Goal: Information Seeking & Learning: Check status

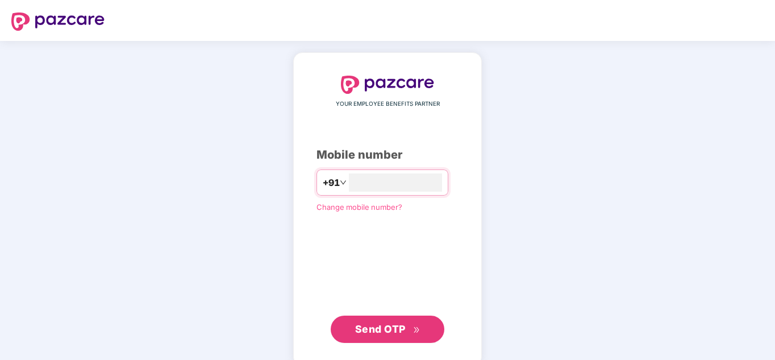
type input "**********"
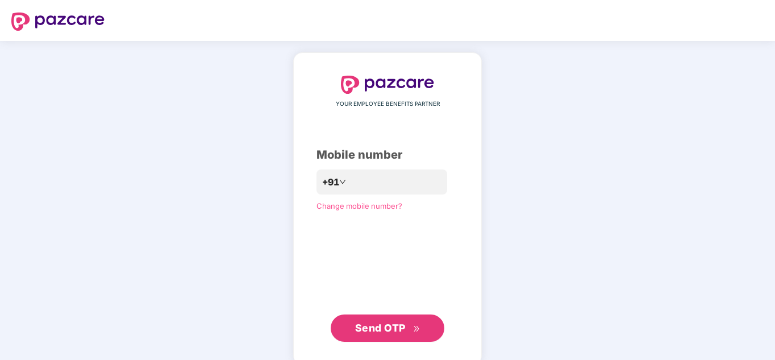
click at [378, 336] on button "Send OTP" at bounding box center [388, 327] width 114 height 27
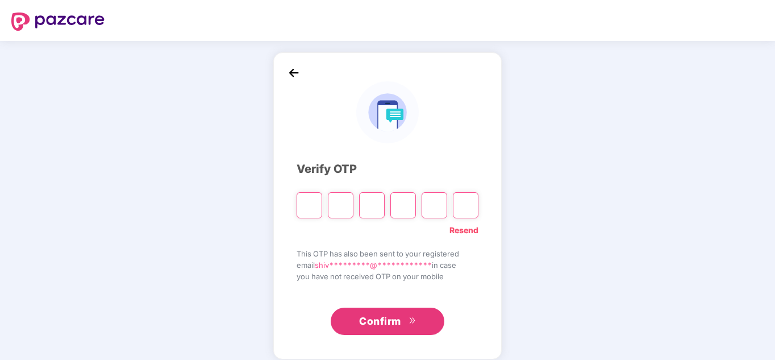
type input "*"
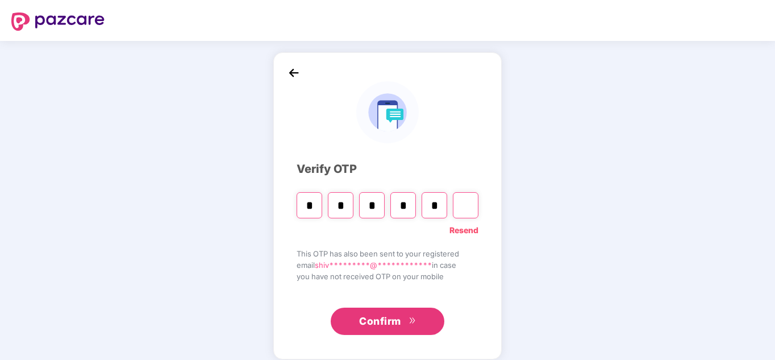
type input "*"
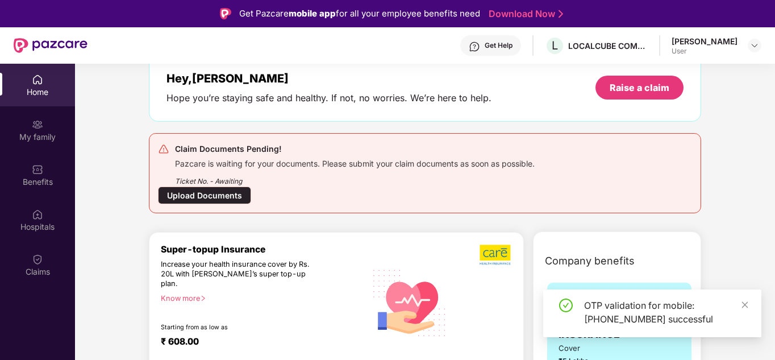
scroll to position [65, 0]
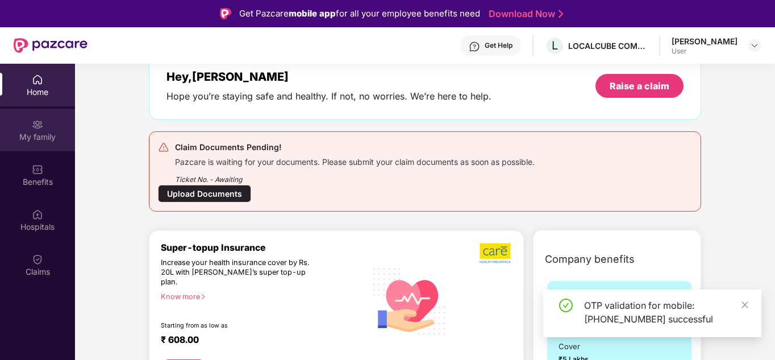
click at [35, 134] on div "My family" at bounding box center [37, 136] width 75 height 11
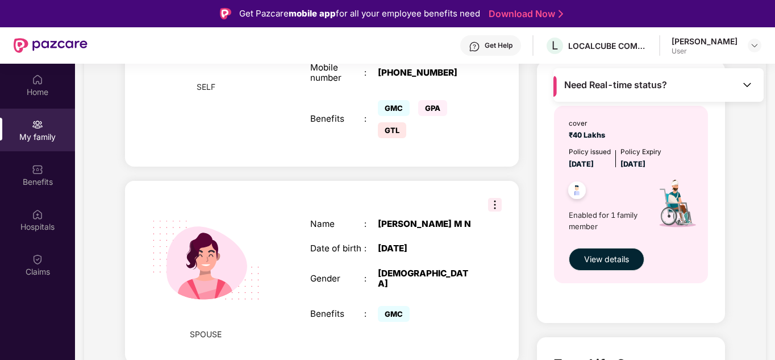
scroll to position [361, 0]
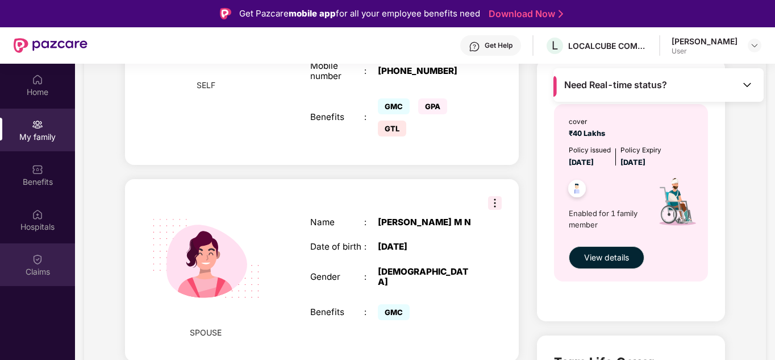
click at [34, 262] on img at bounding box center [37, 258] width 11 height 11
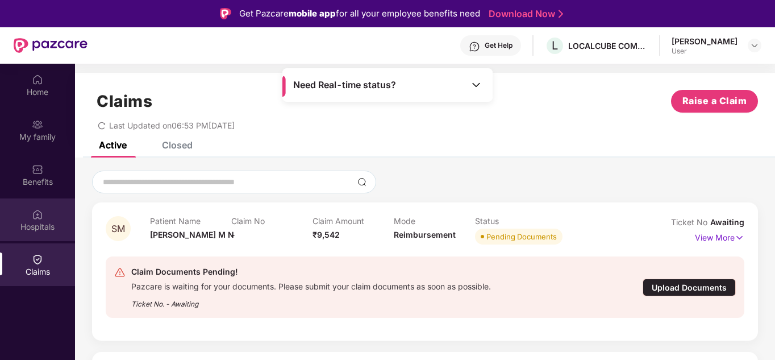
click at [38, 218] on img at bounding box center [37, 214] width 11 height 11
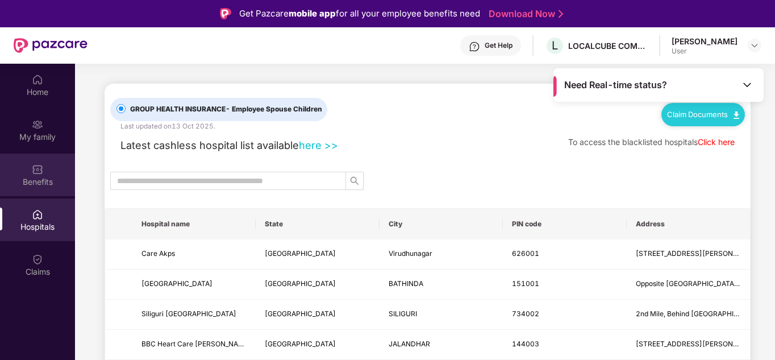
click at [32, 169] on img at bounding box center [37, 169] width 11 height 11
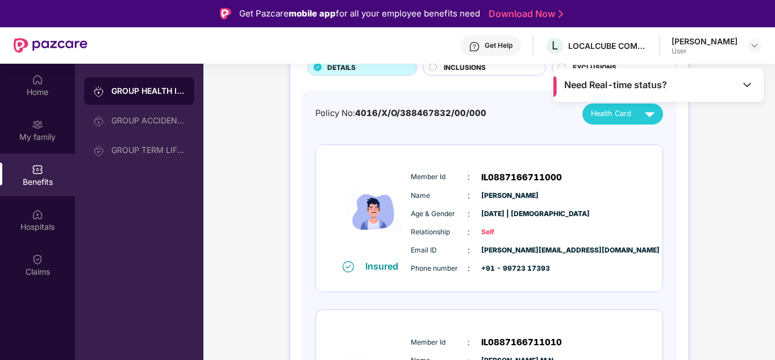
scroll to position [87, 0]
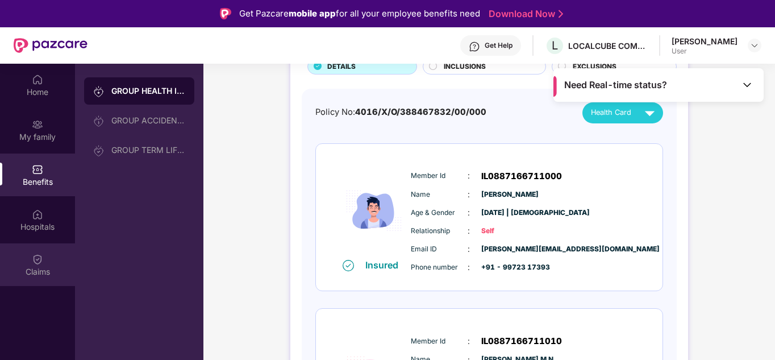
click at [34, 263] on img at bounding box center [37, 258] width 11 height 11
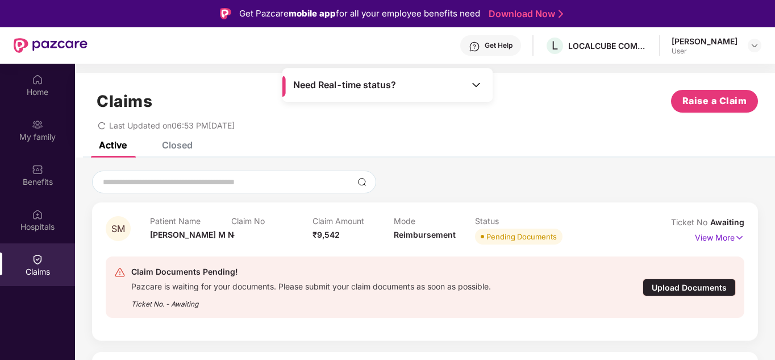
click at [181, 149] on div "Closed" at bounding box center [177, 144] width 31 height 11
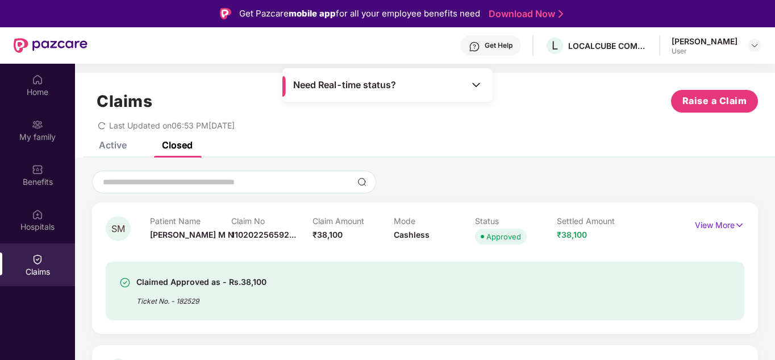
scroll to position [58, 0]
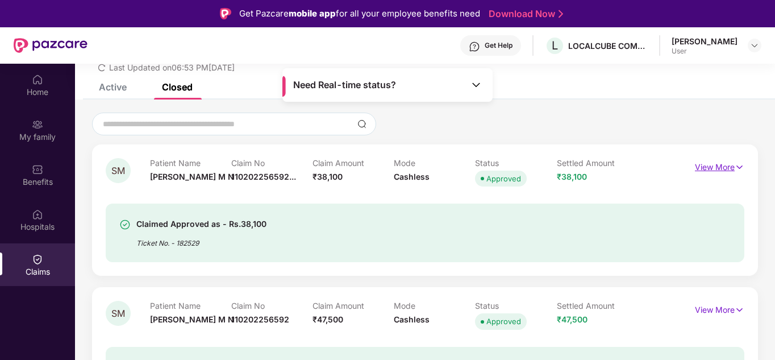
click at [733, 165] on p "View More" at bounding box center [719, 165] width 49 height 15
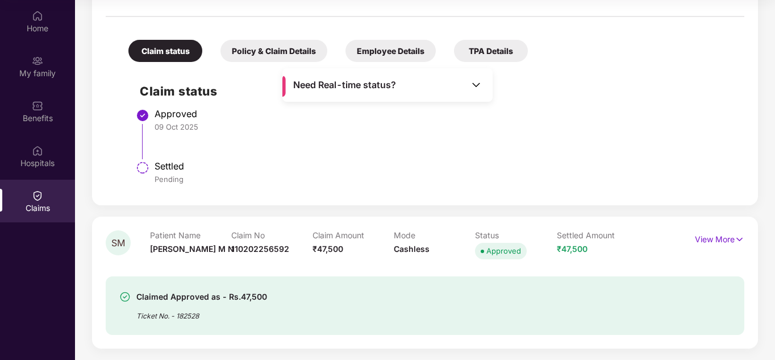
scroll to position [0, 0]
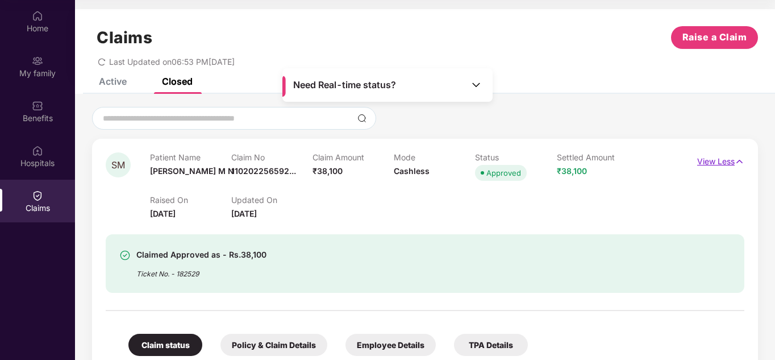
click at [736, 162] on img at bounding box center [740, 161] width 10 height 13
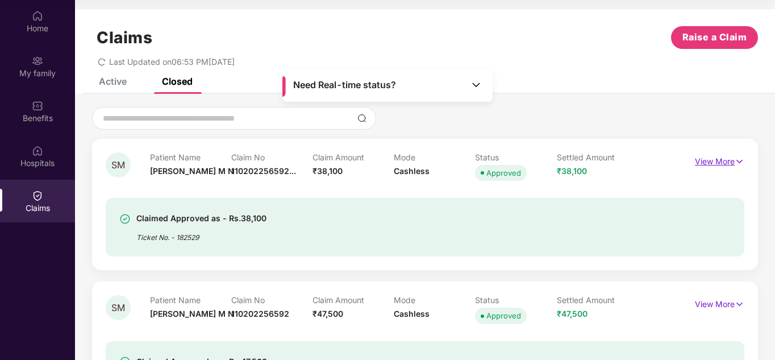
click at [736, 162] on img at bounding box center [740, 161] width 10 height 13
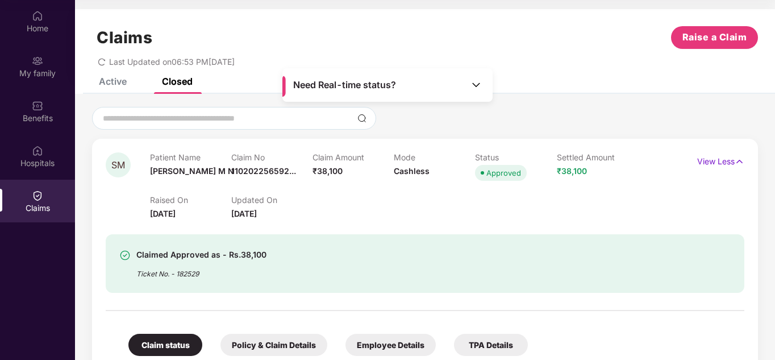
click at [103, 82] on div "Active" at bounding box center [113, 81] width 28 height 11
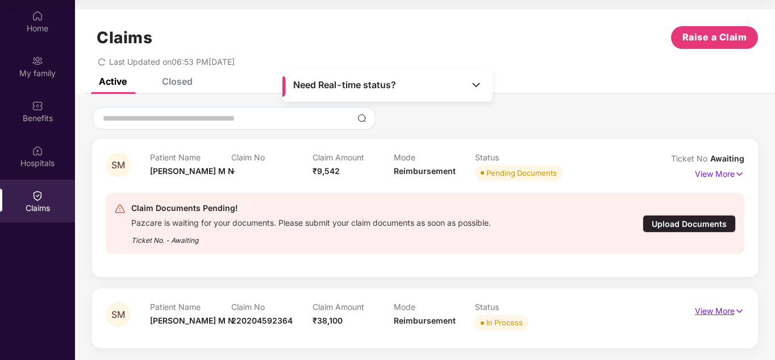
click at [730, 309] on p "View More" at bounding box center [719, 309] width 49 height 15
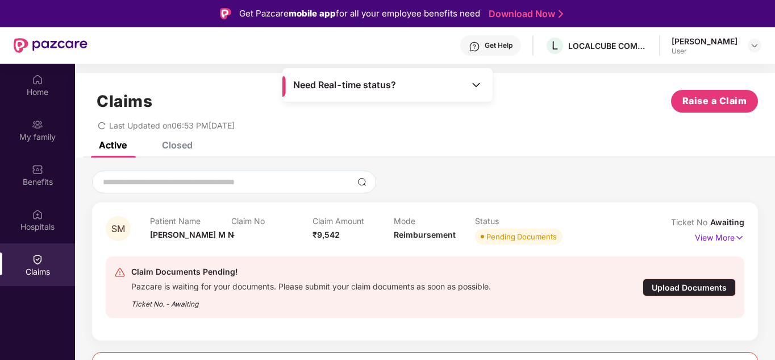
click at [173, 143] on div "Closed" at bounding box center [177, 144] width 31 height 11
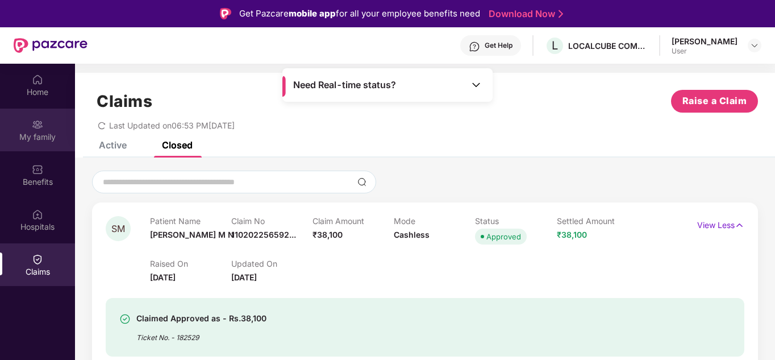
click at [38, 134] on div "My family" at bounding box center [37, 136] width 75 height 11
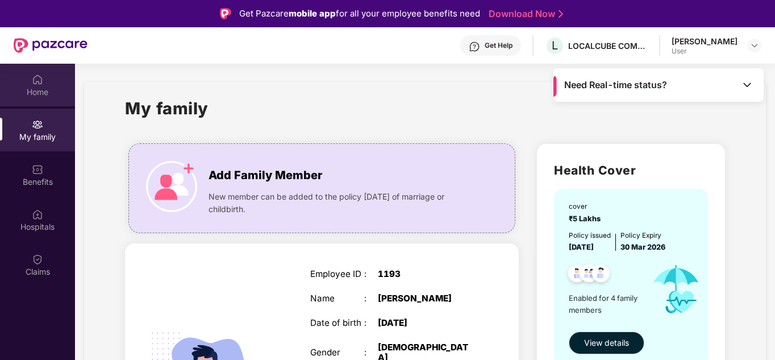
click at [35, 78] on img at bounding box center [37, 79] width 11 height 11
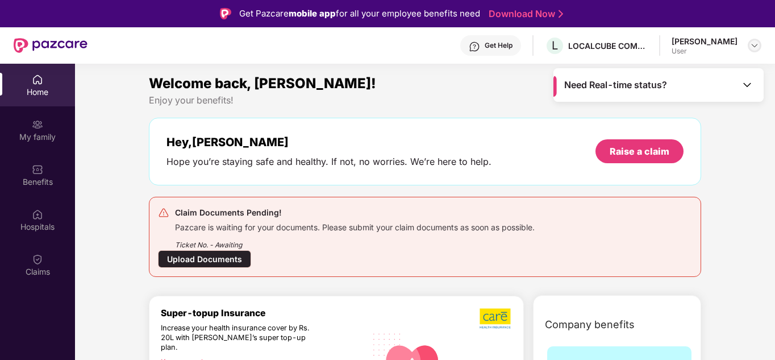
click at [758, 45] on img at bounding box center [754, 45] width 9 height 9
click at [684, 110] on div "User" at bounding box center [692, 113] width 66 height 9
click at [34, 177] on div "Benefits" at bounding box center [37, 181] width 75 height 11
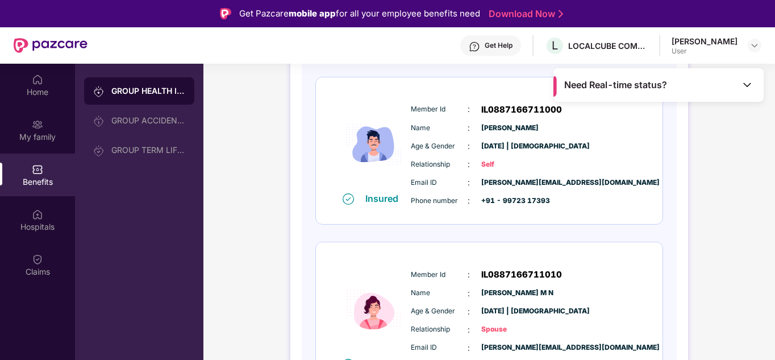
scroll to position [190, 0]
